Goal: Task Accomplishment & Management: Manage account settings

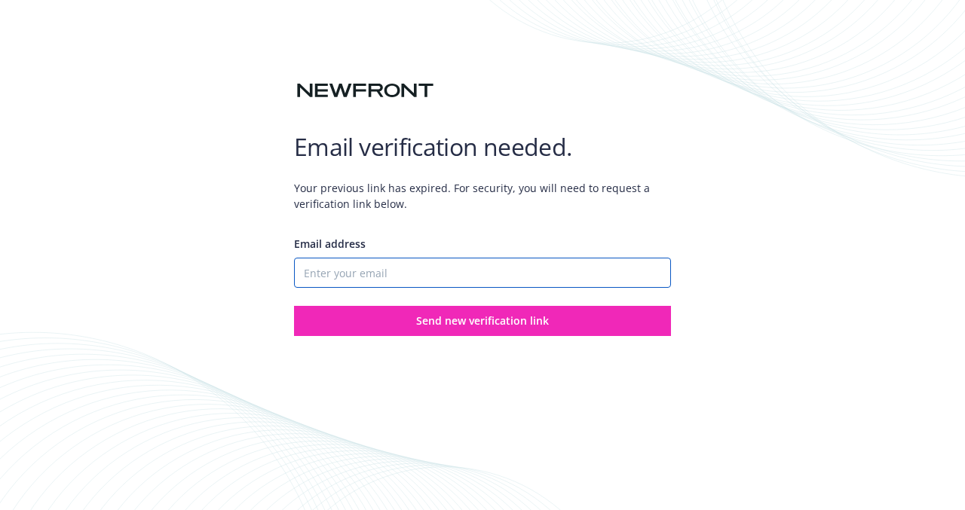
click at [401, 274] on input "Email address" at bounding box center [482, 273] width 377 height 30
type input "[EMAIL_ADDRESS][DOMAIN_NAME]"
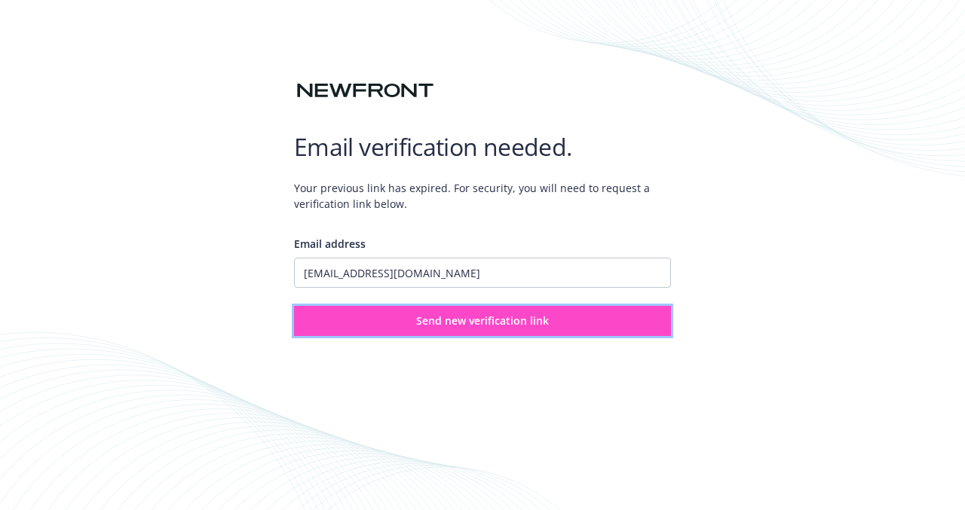
click at [380, 330] on button "Send new verification link" at bounding box center [482, 321] width 377 height 30
